Goal: Communication & Community: Answer question/provide support

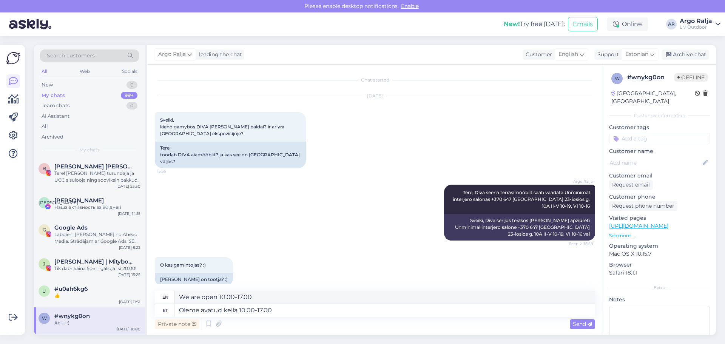
scroll to position [94, 0]
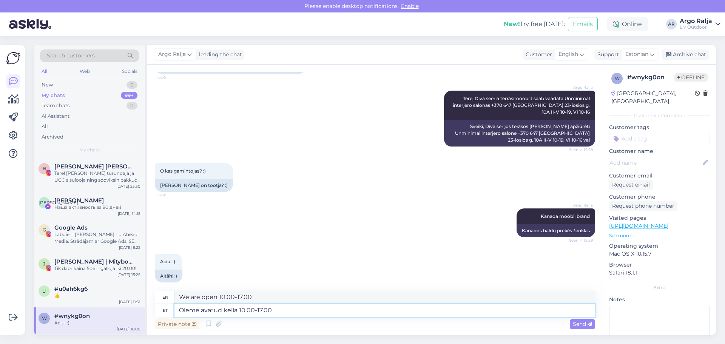
drag, startPoint x: 294, startPoint y: 311, endPoint x: 167, endPoint y: 314, distance: 127.0
click at [167, 315] on div "et Oleme avatud kella 10.00-17.00" at bounding box center [375, 310] width 441 height 13
type textarea "P"
drag, startPoint x: 328, startPoint y: 297, endPoint x: 175, endPoint y: 300, distance: 152.3
click at [175, 300] on textarea "If we do this, the total amount will be €4,180." at bounding box center [385, 297] width 421 height 13
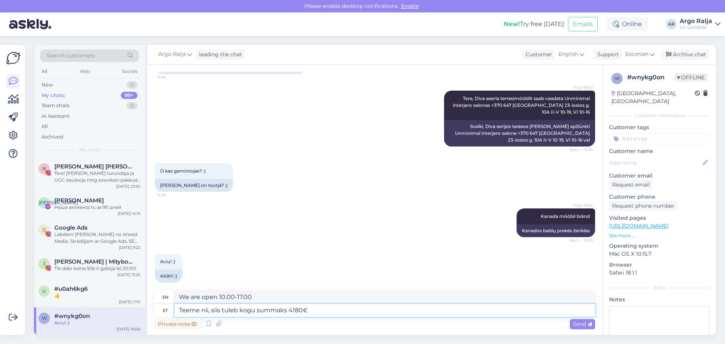
drag, startPoint x: 322, startPoint y: 311, endPoint x: 212, endPoint y: 313, distance: 109.2
click at [212, 313] on textarea "Teeme nii, siis tuleb kogu summaks 4180€" at bounding box center [385, 310] width 421 height 13
drag, startPoint x: 217, startPoint y: 313, endPoint x: 172, endPoint y: 313, distance: 45.3
click at [172, 313] on div "et Teeme nii," at bounding box center [375, 310] width 441 height 13
click at [204, 309] on textarea "[PERSON_NAME] tumba" at bounding box center [385, 310] width 421 height 13
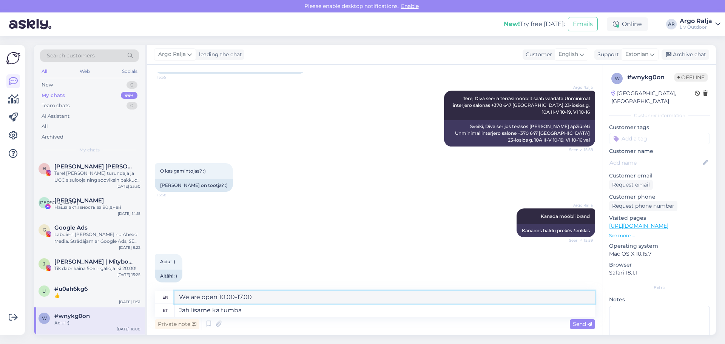
drag, startPoint x: 263, startPoint y: 300, endPoint x: 177, endPoint y: 305, distance: 86.6
click at [177, 305] on div "en Yes, we also add a stool et Jah lisame ka tumba" at bounding box center [375, 304] width 441 height 26
click at [229, 295] on textarea "Yes, we also add a stool" at bounding box center [385, 297] width 421 height 13
click at [267, 309] on textarea "Jah lisame ka tumba" at bounding box center [385, 310] width 421 height 13
click at [220, 312] on textarea "Jah lisame ka tumba" at bounding box center [385, 310] width 421 height 13
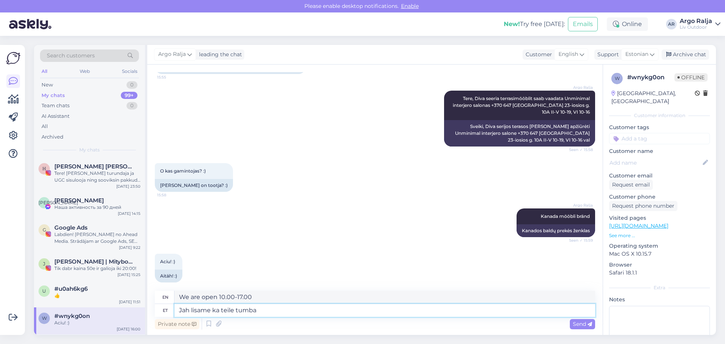
drag, startPoint x: 235, startPoint y: 309, endPoint x: 212, endPoint y: 310, distance: 23.1
click at [212, 310] on textarea "Jah lisame ka teile tumba" at bounding box center [385, 310] width 421 height 13
click at [250, 309] on textarea "[PERSON_NAME] tumba" at bounding box center [385, 310] width 421 height 13
drag, startPoint x: 285, startPoint y: 317, endPoint x: 169, endPoint y: 317, distance: 116.0
click at [169, 318] on div "en Yes, we will add a stool too. et Jah lisame tumba ka Private note Send" at bounding box center [375, 311] width 441 height 40
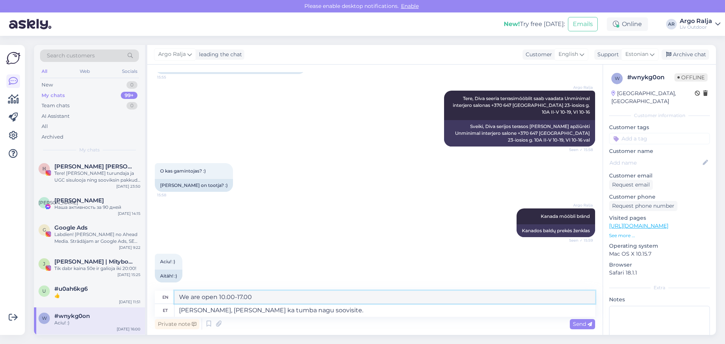
drag, startPoint x: 427, startPoint y: 297, endPoint x: 159, endPoint y: 303, distance: 267.9
click at [159, 303] on div "en We look forward to seeing you [DATE], I also added a stool as you requested." at bounding box center [375, 297] width 441 height 13
click at [354, 312] on textarea "[PERSON_NAME], [PERSON_NAME] ka tumba nagu soovisite." at bounding box center [385, 310] width 421 height 13
type textarea "Ootame teid homme,"
drag, startPoint x: 278, startPoint y: 297, endPoint x: 181, endPoint y: 299, distance: 97.5
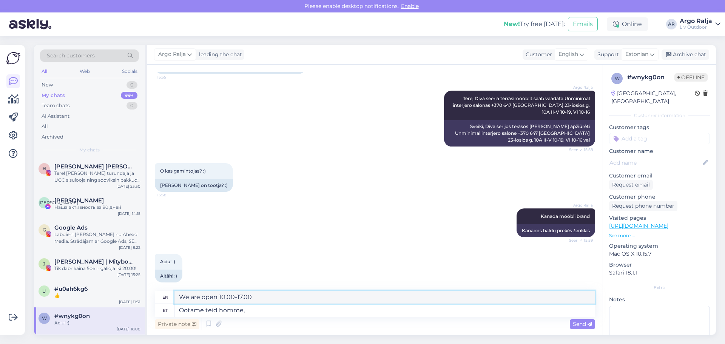
click at [179, 299] on textarea "We are waiting for you [DATE]," at bounding box center [385, 297] width 421 height 13
click at [60, 93] on div "My chats" at bounding box center [53, 96] width 23 height 8
click at [58, 85] on div "New 1" at bounding box center [89, 85] width 99 height 11
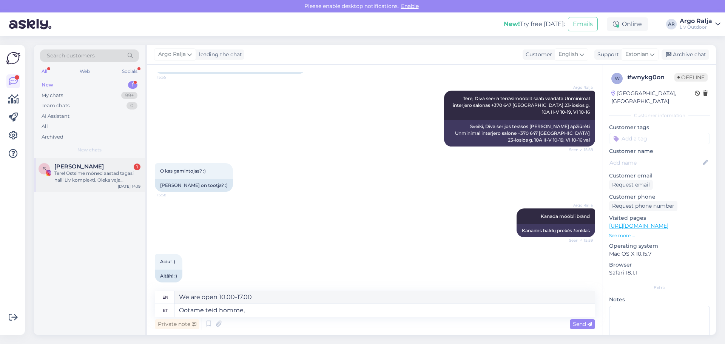
click at [102, 175] on div "Tere! Ostsime mõned aastad tagasi halli Liv komplekti. Oleka vaja lisamooduleid…" at bounding box center [97, 177] width 86 height 14
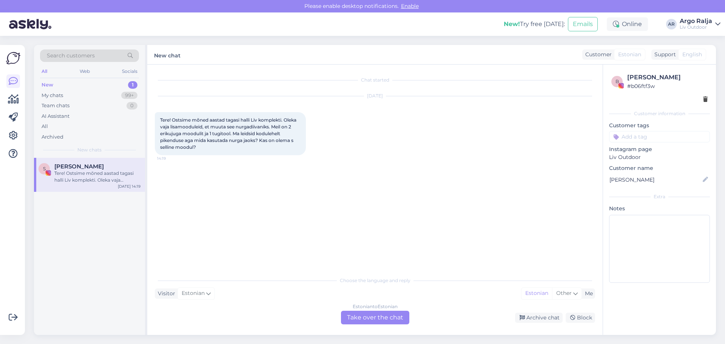
click at [369, 315] on div "Estonian to Estonian Take over the chat" at bounding box center [375, 318] width 68 height 14
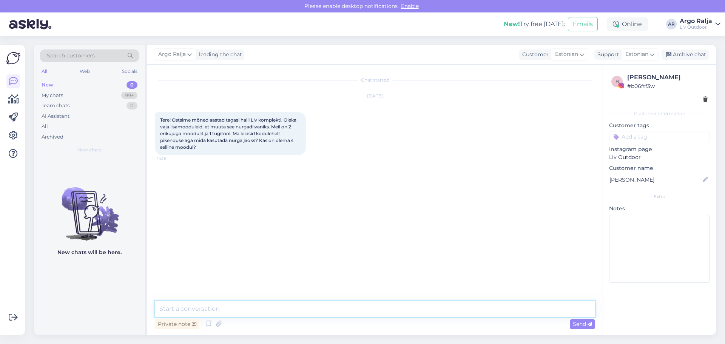
click at [261, 307] on textarea at bounding box center [375, 309] width 441 height 16
click at [192, 309] on textarea "Tere, [PERSON_NAME] teist taas kuulda" at bounding box center [375, 309] width 441 height 16
click at [283, 311] on textarea "Tere, [PERSON_NAME]! Rõõm teist taas kuulda" at bounding box center [375, 309] width 441 height 16
type textarea "Tere, [PERSON_NAME]! Rõõm teist taas kuulda! Palun kirjutsge e-mail [EMAIL_ADDR…"
click at [585, 323] on span "Send" at bounding box center [582, 324] width 19 height 7
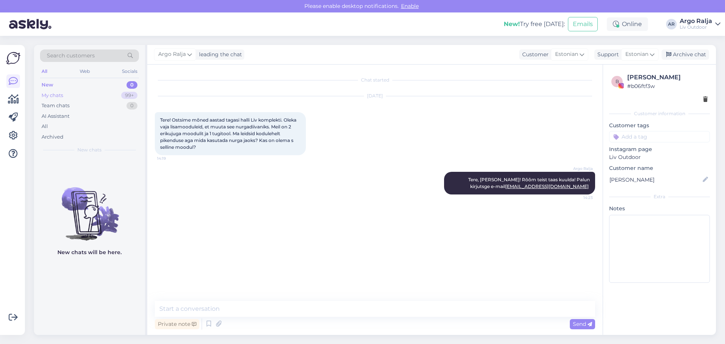
click at [57, 96] on div "My chats" at bounding box center [53, 96] width 22 height 8
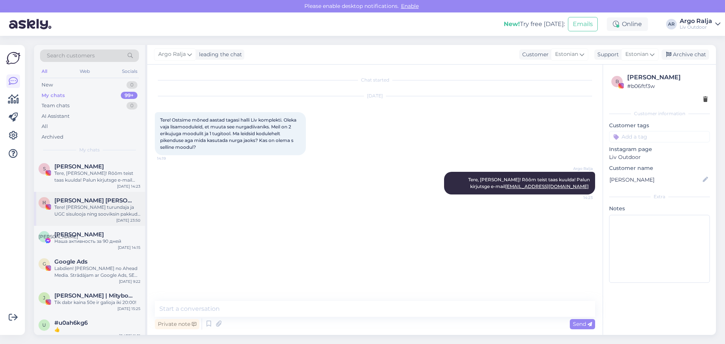
click at [100, 208] on div "Tere! [PERSON_NAME] turundaja ja UGC sisulooja ning sooviksin pakkuda Teile või…" at bounding box center [97, 211] width 86 height 14
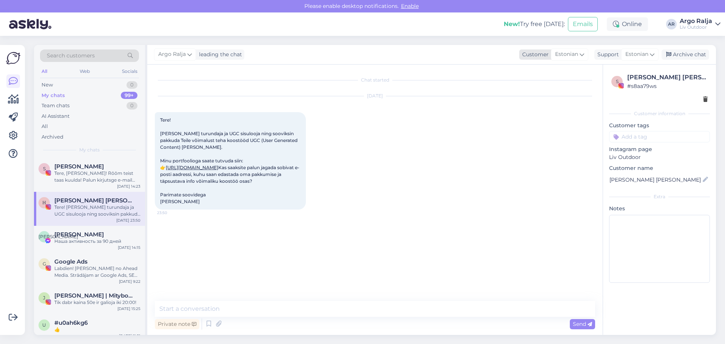
click at [579, 56] on div "Estonian" at bounding box center [569, 54] width 37 height 12
click at [571, 171] on link "English" at bounding box center [554, 173] width 83 height 12
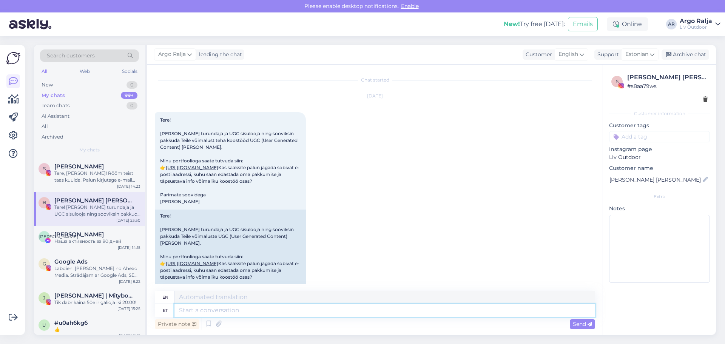
click at [236, 311] on textarea at bounding box center [385, 310] width 421 height 13
type textarea "Sellele"
type textarea "To this"
type textarea "Sellele komplektile"
type textarea "For this set"
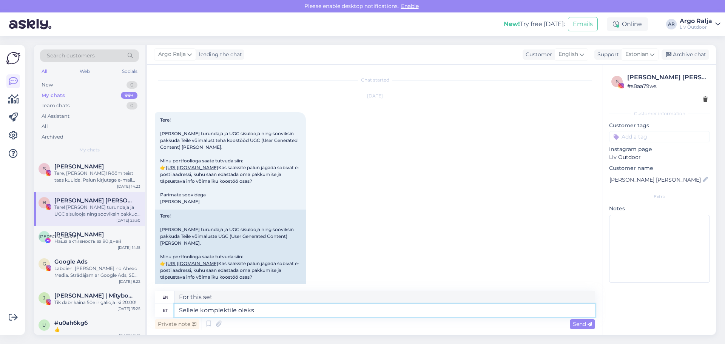
type textarea "Sellele komplektile oleks"
type textarea "This set would have"
type textarea "Sellele komplektile oleks pakkuda"
type textarea "This set would be offered"
type textarea "Sellele komplektile oleks pakkuda selline"
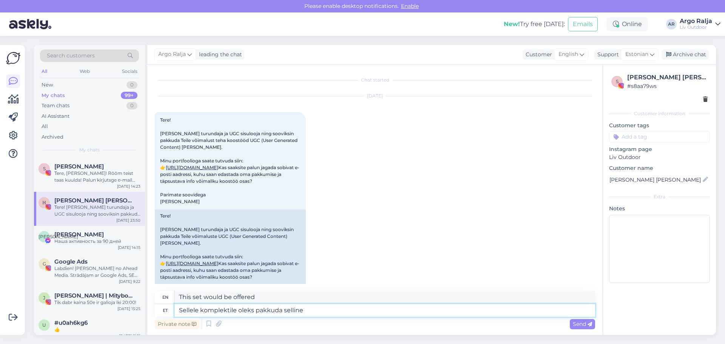
type textarea "This set would be offered as follows"
type textarea "Sellele komplektile oleks pakkuda [PERSON_NAME]"
type textarea "This set would be offered with a cover like this"
type textarea "Sellele komplektile oleks pakkuda selline"
type textarea "This set would be offered as follows"
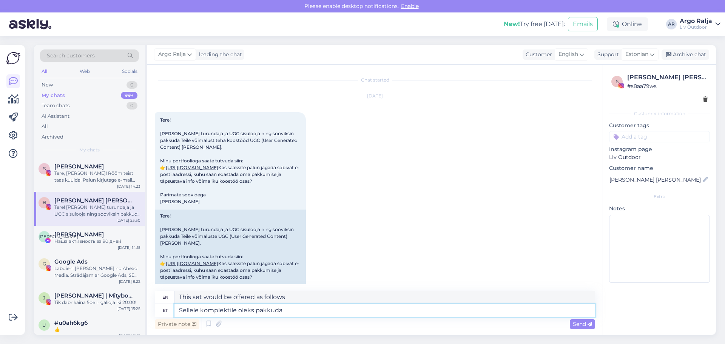
type textarea "Sellele komplektile oleks pakkuda"
type textarea "This set would be offered"
type textarea "Sellele komplektile oleks pakkuda suurem"
type textarea "This set would be offered at a higher price"
type textarea "Sellele komplektile oleks pakkuda suurem [PERSON_NAME]"
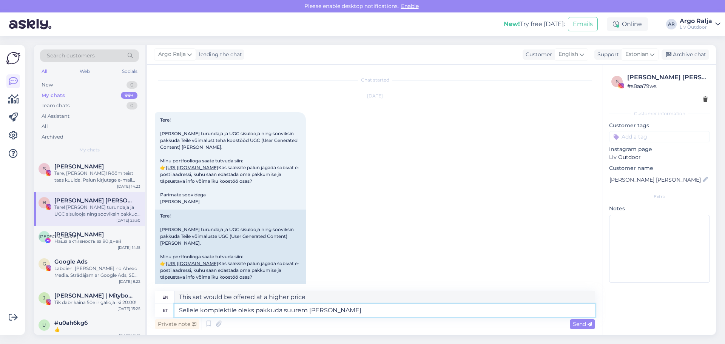
type textarea "This set could be provided with a larger cover"
type textarea "Sellele komplektile oleks pakkuda suurem [PERSON_NAME] kuhu"
type textarea "This set would benefit from a larger cover where"
type textarea "Sellele komplektile oleks pakkuda suurem [PERSON_NAME] kuhu saate"
type textarea "This set would be offered with a larger cover where you can"
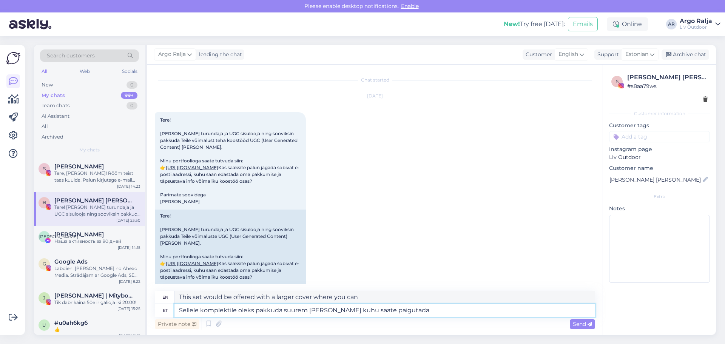
type textarea "Sellele komplektile oleks pakkuda suurem [PERSON_NAME] kuhu saate paigutada"
type textarea "This set would benefit from a larger cover where you can place"
type textarea "Sellele komplektile oleks pakkuda suurem [PERSON_NAME] kuhu saate paigutada kogu"
type textarea "This set would benefit from a larger cover where you can place the entire set."
type textarea "Sellele komplektile oleks pakkuda suurem [PERSON_NAME] kuhu saate paigutada kog…"
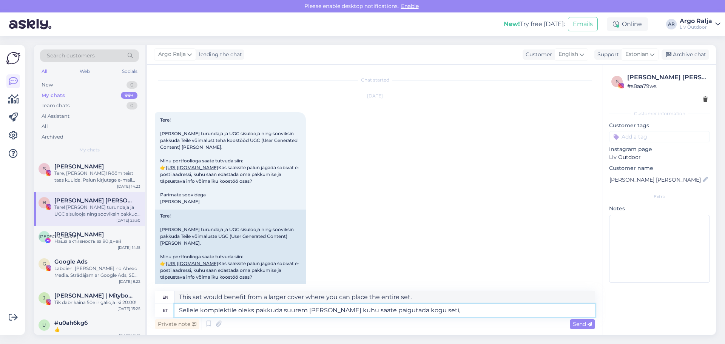
type textarea "This set would benefit from a larger cover where you can place the entire set,"
type textarea "Sellele komplektile oleks pakkuda suurem [PERSON_NAME] kuhu saate paigutada kog…"
type textarea "This set would benefit from a larger cover where you can place the entire set, …"
type textarea "Sellele komplektile oleks pakkuda suurem [PERSON_NAME] kuhu saate paigutada kog…"
type textarea "This set would benefit from a larger cover where you can place the entire set i…"
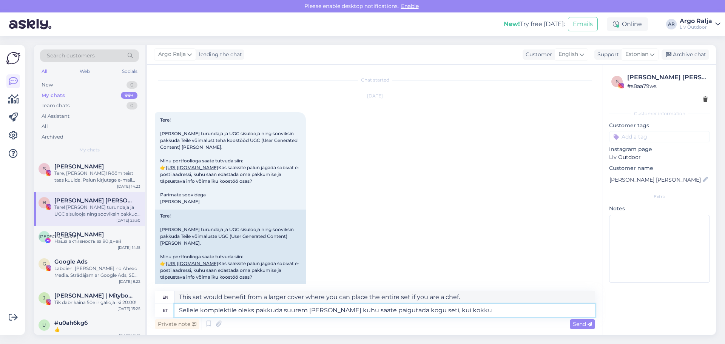
type textarea "Sellele komplektile oleks pakkuda suurem [PERSON_NAME] kuhu saate paigutada kog…"
type textarea "This set would benefit from a larger cover where you can place the entire set, …"
type textarea "Sellele komplektile oleks pakkuda suurem [PERSON_NAME] kuhu saate paigutada kog…"
type textarea "This set would benefit from a larger cover where you can place the entire set w…"
type textarea "Sellele komplektile oleks pakkuda suurem [PERSON_NAME] kuhu saate paigutada kog…"
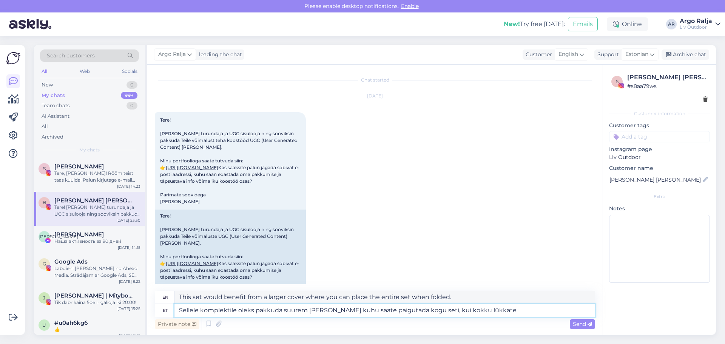
type textarea "This set would benefit from a larger cover where you can place the entire set w…"
type textarea "Sellele komplektile oleks pakkuda suurem [PERSON_NAME] kuhu saate paigutada kog…"
type textarea "This set would benefit from a larger cover where you can place the entire set, …"
type textarea "Sellele komplektile oleks pakkuda suurem [PERSON_NAME] kuhu saate paigutada kog…"
type textarea "This set would benefit from a larger cover where you can place the entire set, …"
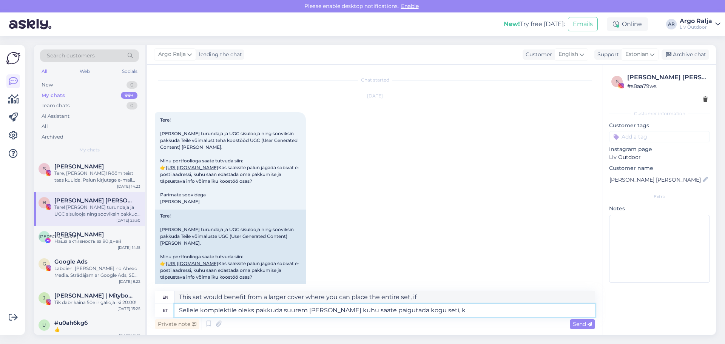
type textarea "Sellele komplektile oleks pakkuda suurem [PERSON_NAME] kuhu saate paigutada kog…"
type textarea "This set would benefit from a larger cover where you can place the entire set,"
type textarea "Sellele komplektile oleks pakkuda suurem [PERSON_NAME] kuhu saate paigutada kog…"
type textarea "This set would benefit from a larger cover where you can place the entire set, …"
type textarea "Sellele komplektile oleks pakkuda suurem [PERSON_NAME] kuhu saate paigutada kog…"
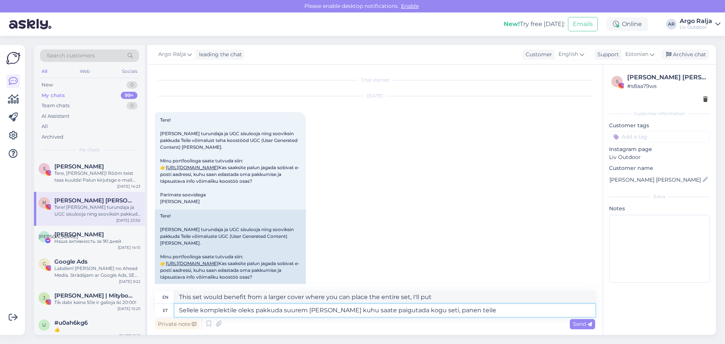
type textarea "This set would benefit from a larger cover where you can place the entire set, …"
type textarea "Sellele komplektile oleks pakkuda suurem [PERSON_NAME] kuhu saate paigutada kog…"
type textarea "This set could be provided with a larger cover where you can place the entire s…"
type textarea "Sellele komplektile oleks pakkuda suurem [PERSON_NAME] kuhu saate paigutada kog…"
type textarea "This set would benefit from a larger cover where you can place the entire set, …"
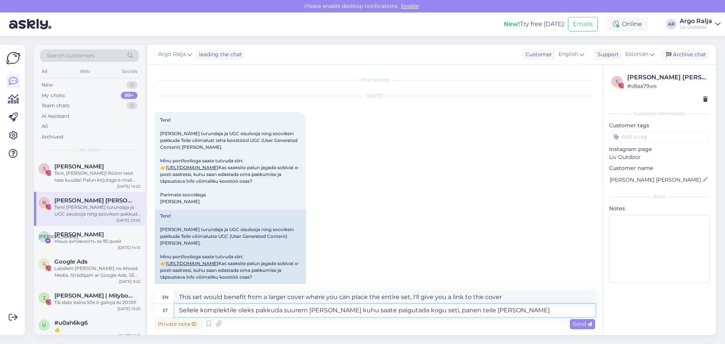
click at [464, 308] on textarea "Sellele komplektile oleks pakkuda suurem [PERSON_NAME] kuhu saate paigutada kog…" at bounding box center [385, 310] width 421 height 13
click at [515, 296] on textarea "This set would benefit from a larger cover where you can place the entire set, …" at bounding box center [385, 297] width 421 height 13
drag, startPoint x: 515, startPoint y: 296, endPoint x: 176, endPoint y: 301, distance: 339.7
click at [172, 303] on div "en This set would benefit from a larger cover where you can place the entire se…" at bounding box center [375, 297] width 441 height 13
drag, startPoint x: 497, startPoint y: 311, endPoint x: 176, endPoint y: 314, distance: 321.2
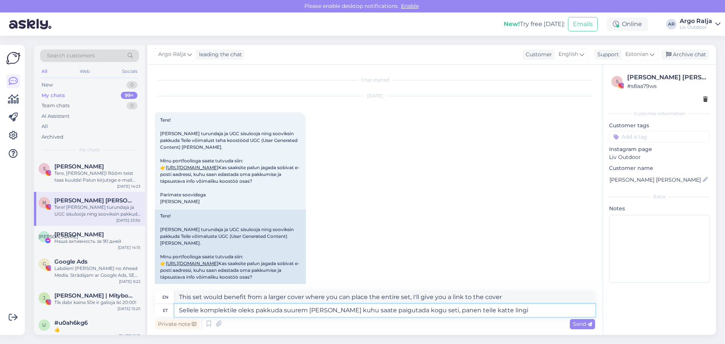
click at [176, 314] on textarea "Sellele komplektile oleks pakkuda suurem [PERSON_NAME] kuhu saate paigutada kog…" at bounding box center [385, 310] width 421 height 13
type textarea "Kattele"
type textarea "To the cover"
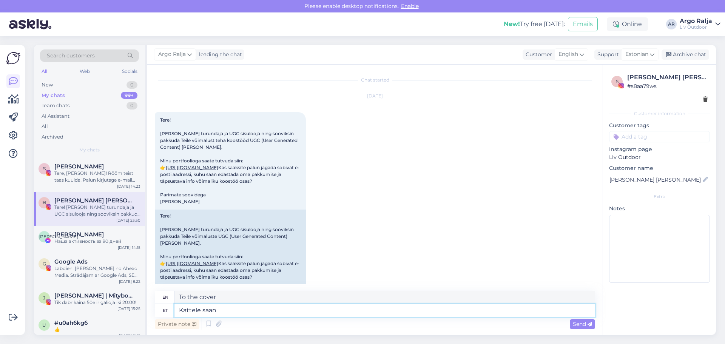
type textarea "Kattele saan"
type textarea "I can cover it."
type textarea "Kattele saan teha"
type textarea "I can do it on the cover."
type textarea "Kattele saan teha -30"
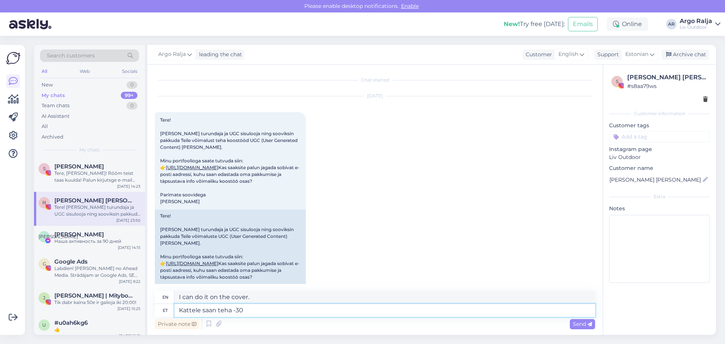
type textarea "I can do -30 on the cover"
type textarea "Kattele saan teha -30€"
type textarea "I can do it for the cover -30€"
type textarea "Kattele saan teha -30"
type textarea "I can do -30 on the cover"
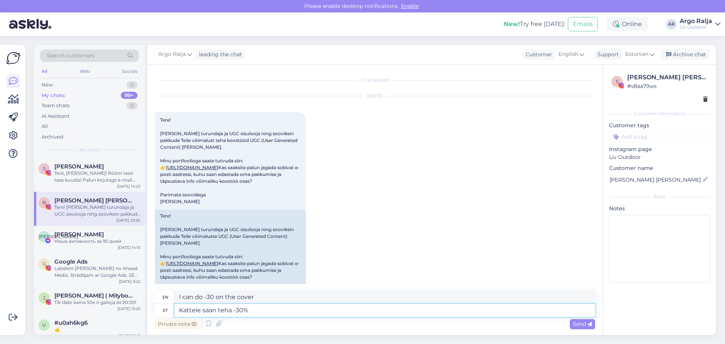
type textarea "Kattele saan teha -30%"
type textarea "I can do -30% on the cover"
type textarea "Kattele saan teha -30% [DEMOGRAPHIC_DATA]"
type textarea "I can give you a -30% discount on the cover."
drag, startPoint x: 321, startPoint y: 295, endPoint x: 156, endPoint y: 308, distance: 165.9
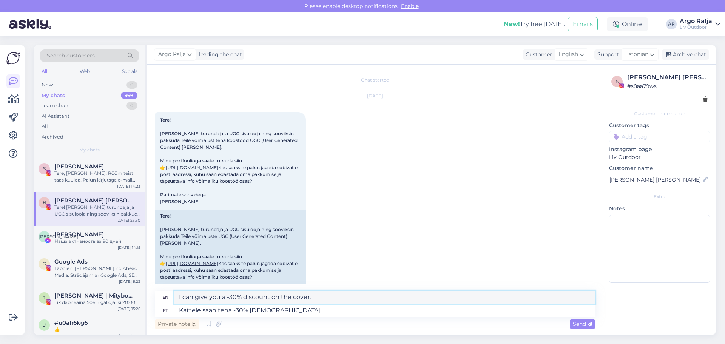
click at [156, 307] on div "en I can give you a -30% discount on the cover. et Kattele saan teha -30% [DEMO…" at bounding box center [375, 304] width 441 height 26
drag, startPoint x: 216, startPoint y: 311, endPoint x: 159, endPoint y: 312, distance: 57.1
click at [159, 312] on div "et Kattele saan teha -30% [DEMOGRAPHIC_DATA]" at bounding box center [375, 310] width 441 height 13
type textarea "[PERSON_NAME] -30% allahindlust"
type textarea "We can give you a -30% discount"
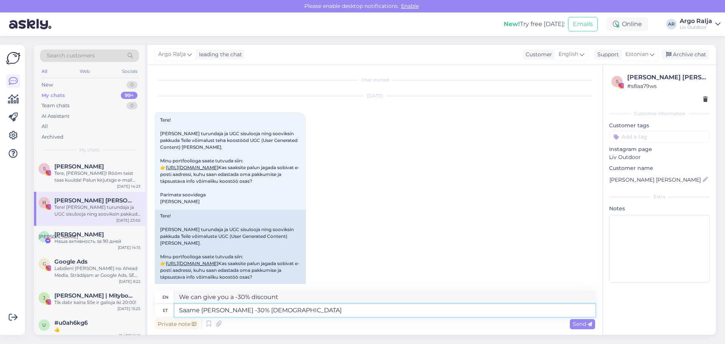
type textarea "Saame kattele teha -30% allahindlust"
type textarea "We can give you a -30% discount on the cover"
click at [322, 312] on textarea "Saame kattele teha -30% allahindlust" at bounding box center [385, 310] width 421 height 13
type textarea "Saame kattele teha -30% allahindlust"
drag, startPoint x: 329, startPoint y: 297, endPoint x: 178, endPoint y: 305, distance: 151.8
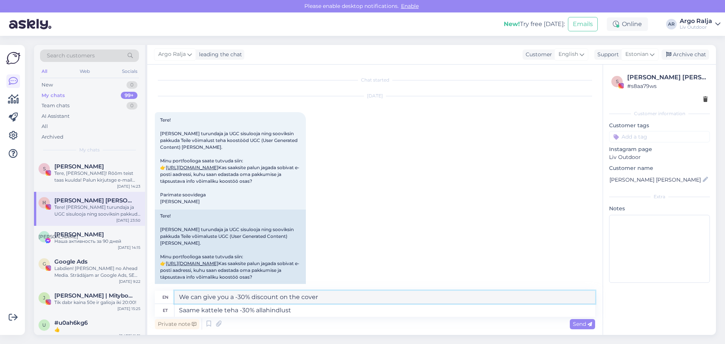
click at [178, 305] on div "en We can give you a -30% discount on the cover et Saame kattele teha -30% [DEM…" at bounding box center [375, 304] width 441 height 26
